Goal: Information Seeking & Learning: Learn about a topic

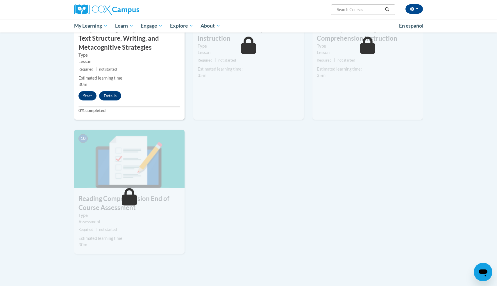
scroll to position [522, 0]
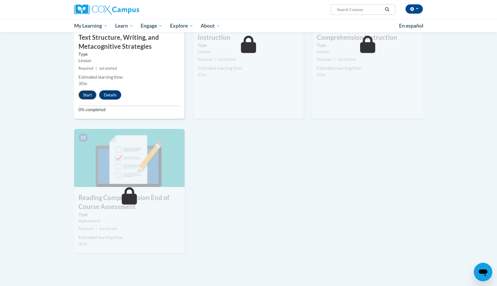
click at [90, 96] on button "Start" at bounding box center [88, 94] width 18 height 9
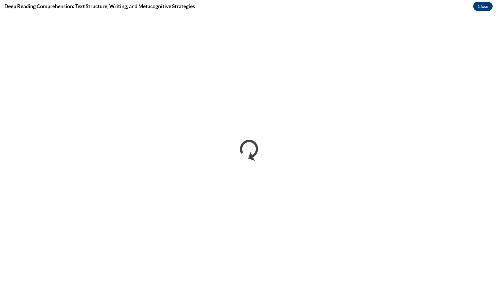
scroll to position [0, 0]
